Goal: Check status: Check status

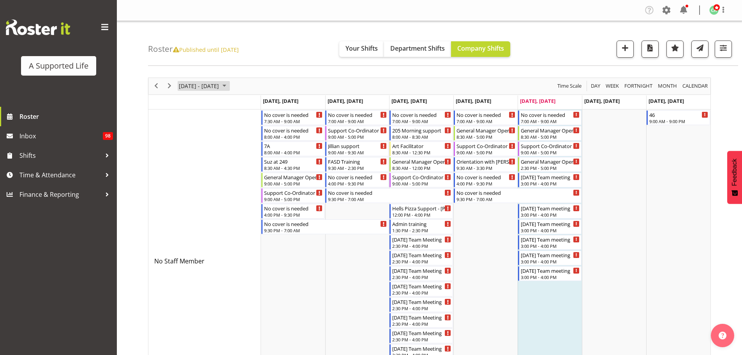
click at [229, 86] on span "October 2025" at bounding box center [224, 86] width 9 height 10
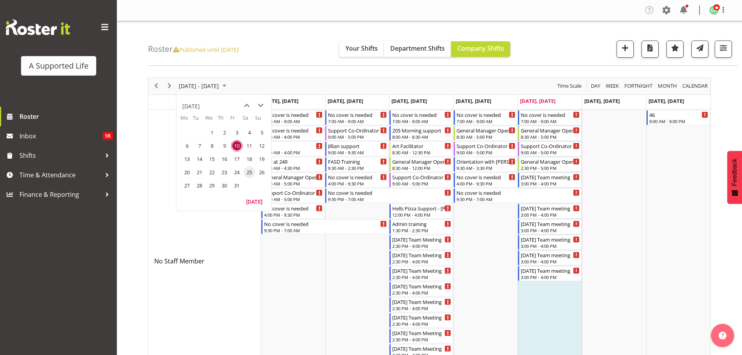
click at [250, 174] on span "25" at bounding box center [250, 172] width 12 height 12
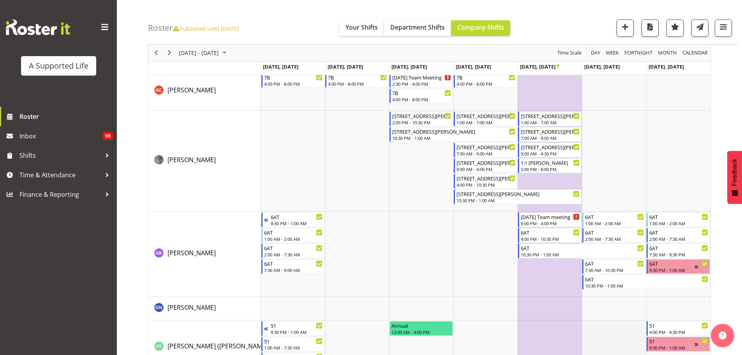
scroll to position [1668, 0]
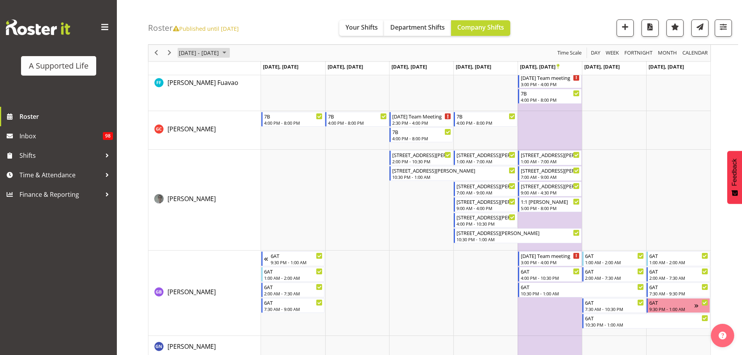
click at [220, 49] on span "October 20 - 26, 2025" at bounding box center [199, 53] width 42 height 10
click at [237, 151] on span "31" at bounding box center [237, 152] width 12 height 12
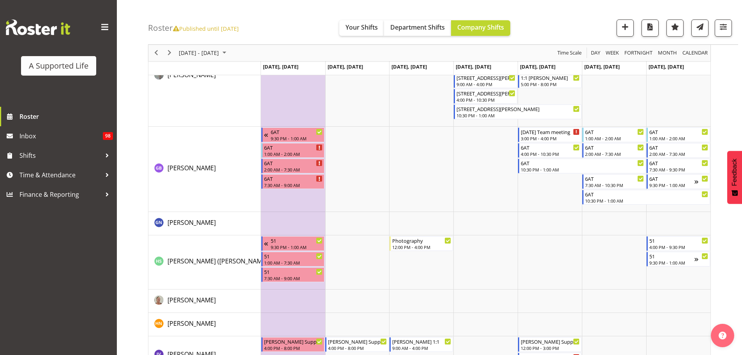
scroll to position [1902, 0]
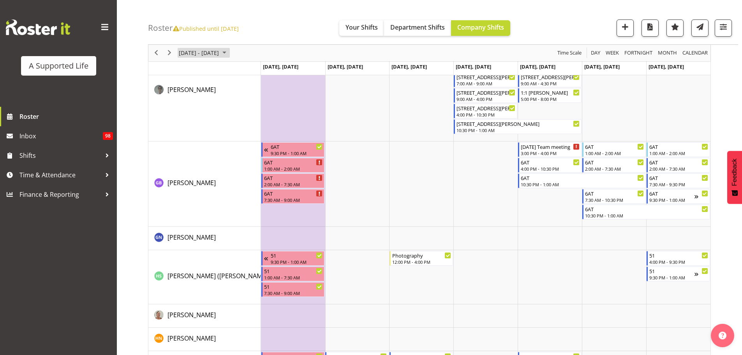
click at [205, 52] on span "Oct 27 - Nov 02, 2025" at bounding box center [199, 53] width 42 height 10
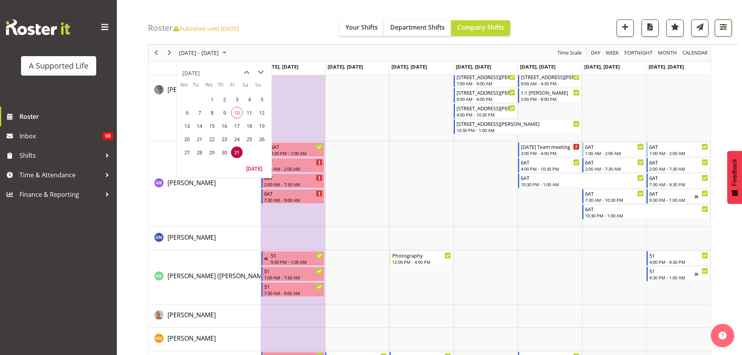
click at [722, 33] on button "button" at bounding box center [723, 27] width 17 height 17
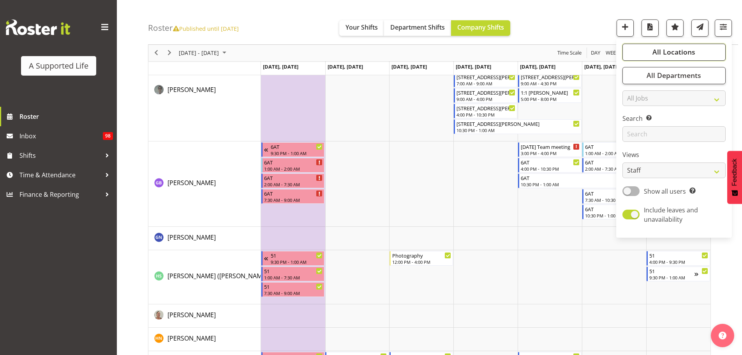
click at [697, 52] on button "All Locations" at bounding box center [674, 52] width 103 height 17
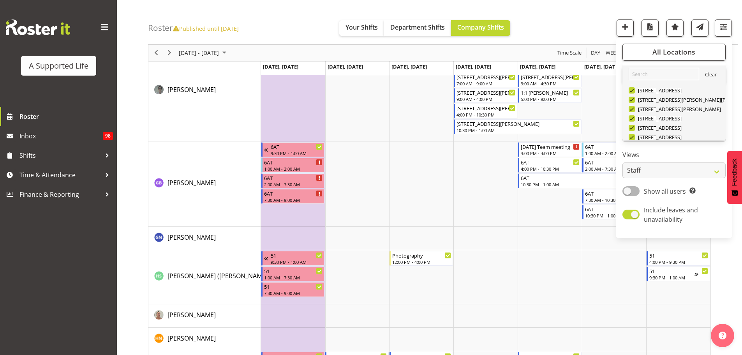
click at [708, 77] on link "Clear" at bounding box center [711, 75] width 12 height 9
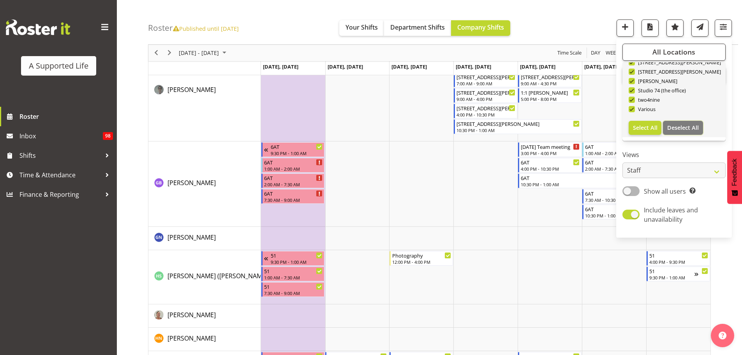
drag, startPoint x: 680, startPoint y: 125, endPoint x: 666, endPoint y: 104, distance: 25.5
click at [681, 126] on span "Deselect All" at bounding box center [683, 127] width 32 height 7
checkbox input "false"
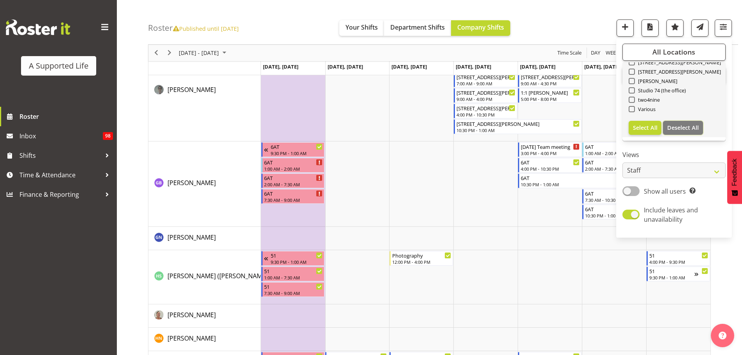
checkbox input "false"
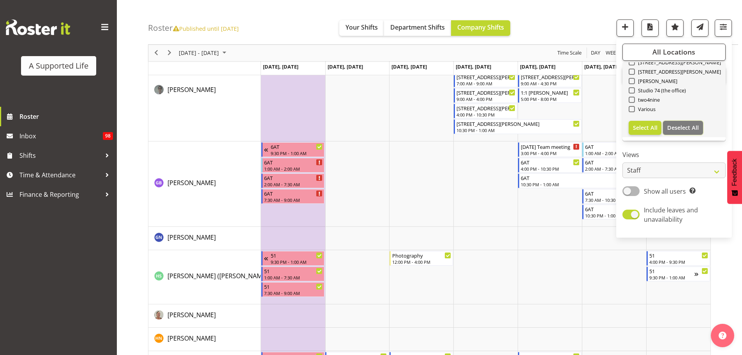
checkbox input "false"
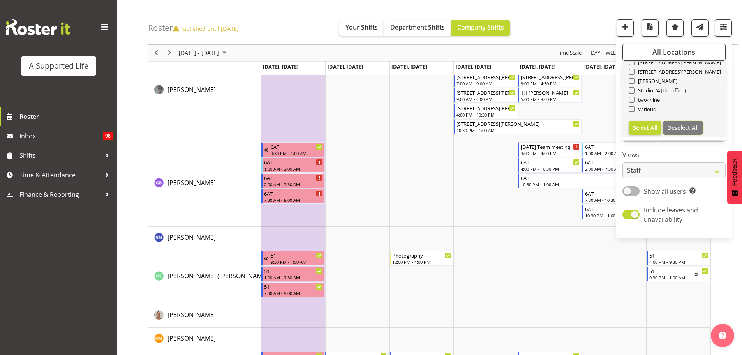
checkbox input "false"
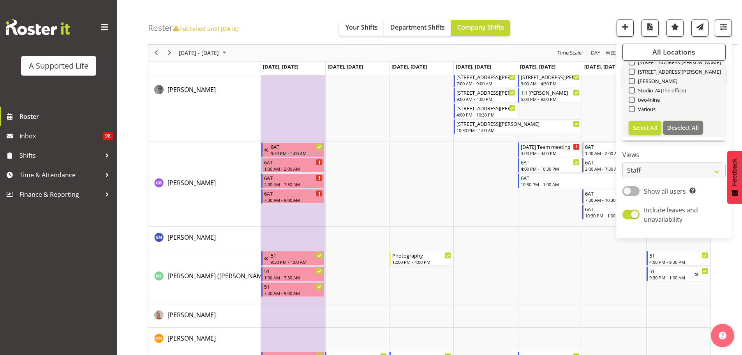
checkbox input "false"
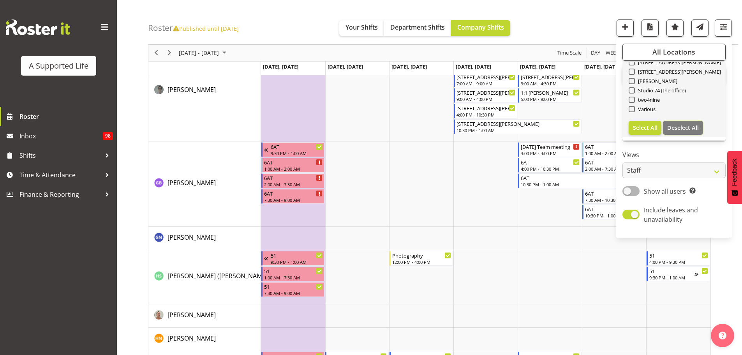
checkbox input "false"
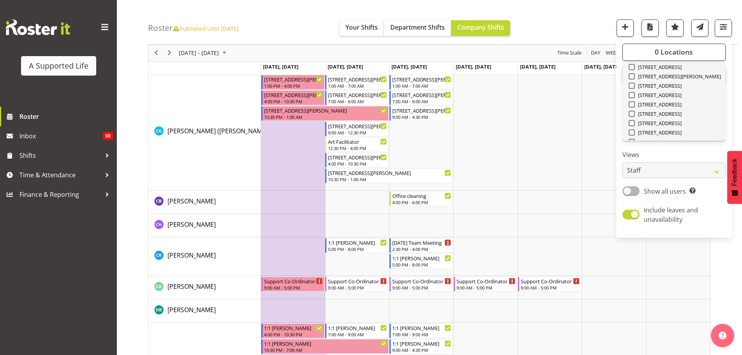
scroll to position [72, 0]
click at [635, 111] on span at bounding box center [632, 112] width 6 height 6
click at [634, 111] on input "[STREET_ADDRESS]" at bounding box center [631, 111] width 5 height 5
checkbox input "true"
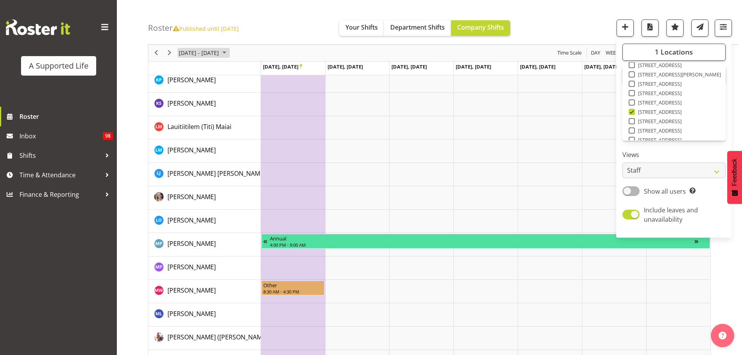
click at [220, 51] on span "Oct 27 - Nov 02, 2025" at bounding box center [199, 53] width 42 height 10
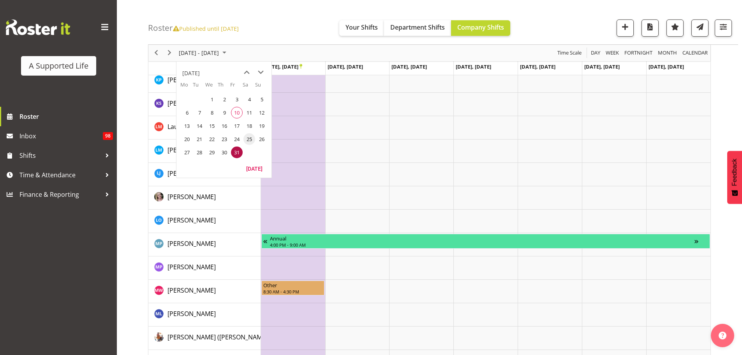
drag, startPoint x: 249, startPoint y: 138, endPoint x: 286, endPoint y: 140, distance: 36.7
click at [249, 138] on span "25" at bounding box center [250, 139] width 12 height 12
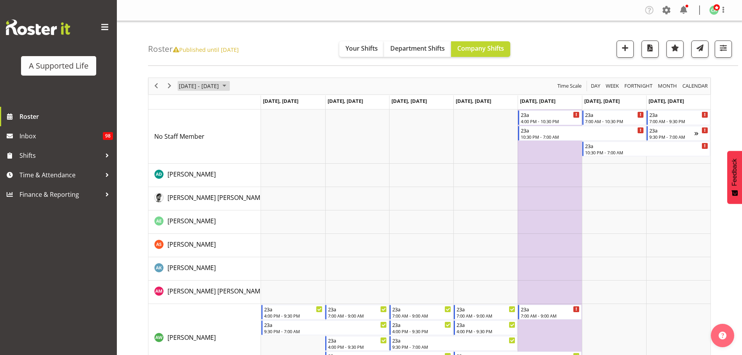
click at [220, 88] on span "October 20 - 26, 2025" at bounding box center [199, 86] width 42 height 10
drag, startPoint x: 250, startPoint y: 158, endPoint x: 337, endPoint y: 169, distance: 87.1
click at [251, 159] on span "18" at bounding box center [250, 159] width 12 height 12
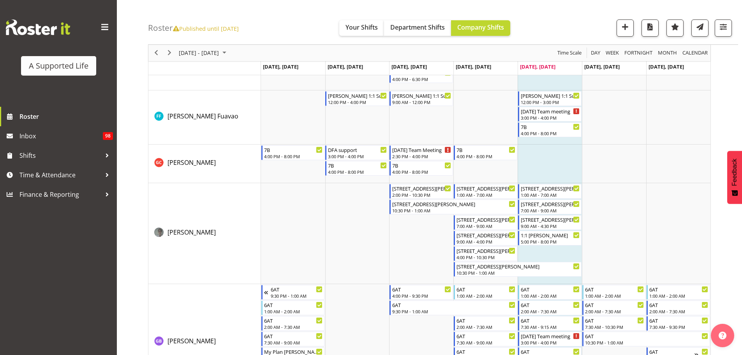
scroll to position [1743, 0]
click at [220, 55] on span "[DATE] - [DATE]" at bounding box center [199, 53] width 42 height 10
click at [261, 69] on span "next month" at bounding box center [261, 72] width 14 height 14
click at [235, 113] on span "7" at bounding box center [237, 113] width 12 height 12
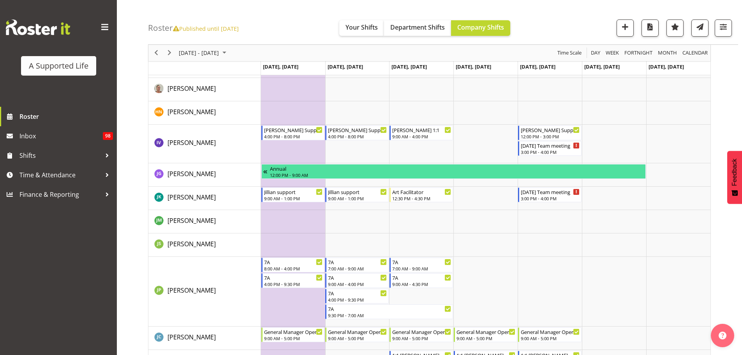
scroll to position [2065, 0]
click at [229, 53] on span "November 2025" at bounding box center [224, 53] width 9 height 10
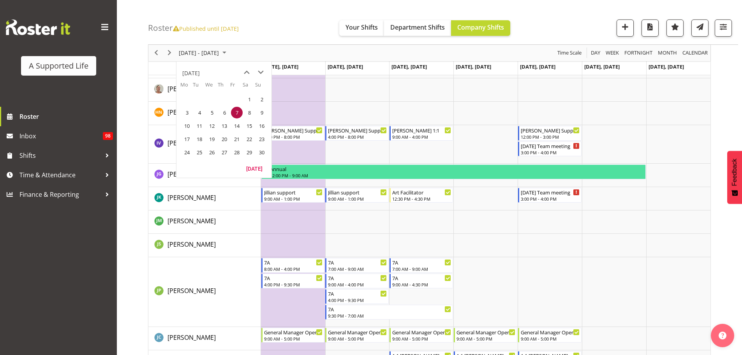
drag, startPoint x: 226, startPoint y: 125, endPoint x: 254, endPoint y: 125, distance: 27.7
click at [226, 125] on span "13" at bounding box center [225, 126] width 12 height 12
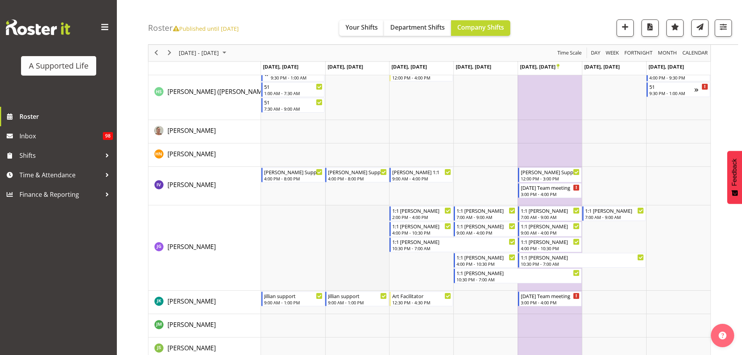
scroll to position [1961, 0]
click at [220, 56] on span "[DATE] - [DATE]" at bounding box center [199, 53] width 42 height 10
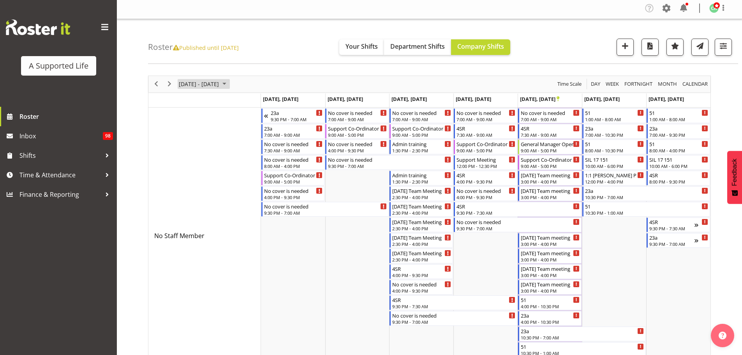
scroll to position [0, 0]
